Goal: Transaction & Acquisition: Book appointment/travel/reservation

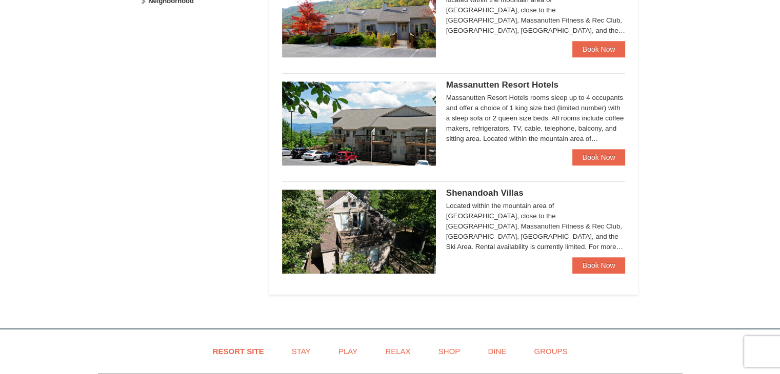
scroll to position [570, 0]
click at [600, 154] on link "Book Now" at bounding box center [598, 157] width 53 height 16
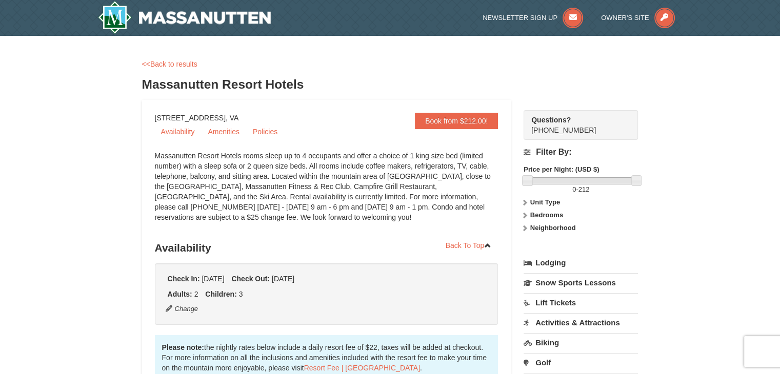
copy div "1822 Resort Drive, Massanutten, VA"
